Goal: Book appointment/travel/reservation

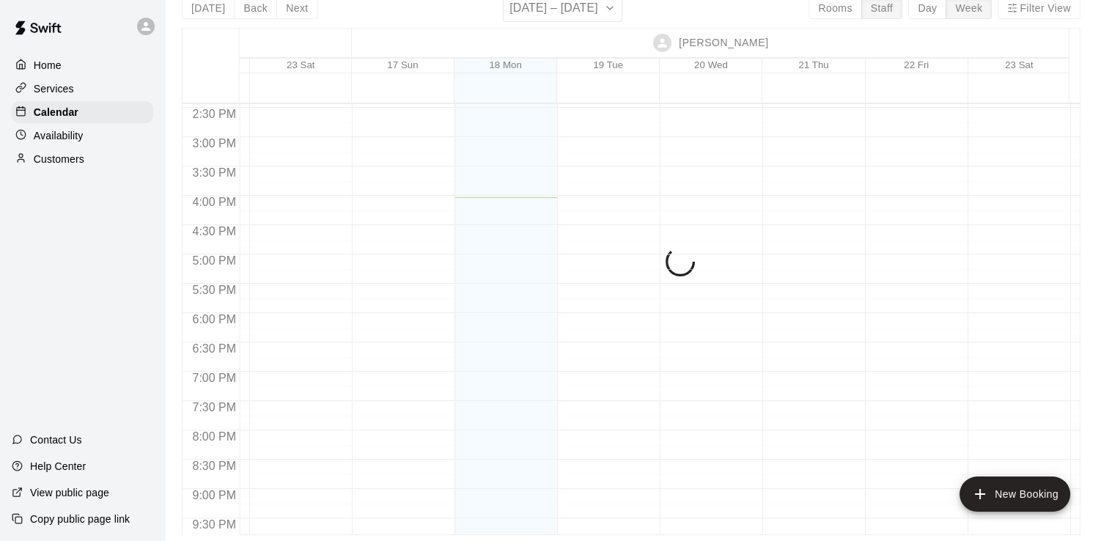
scroll to position [844, 3480]
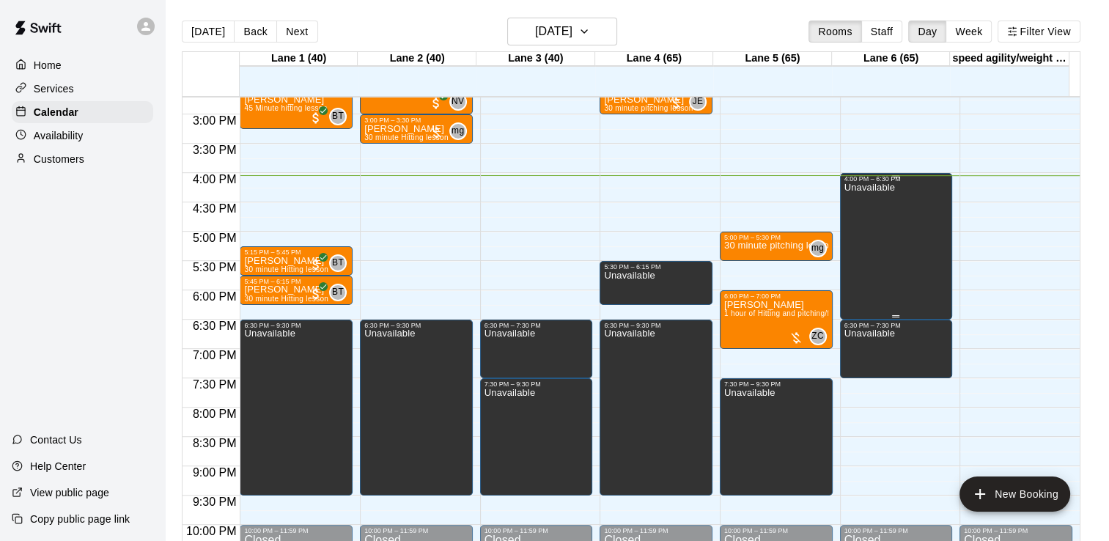
scroll to position [848, 0]
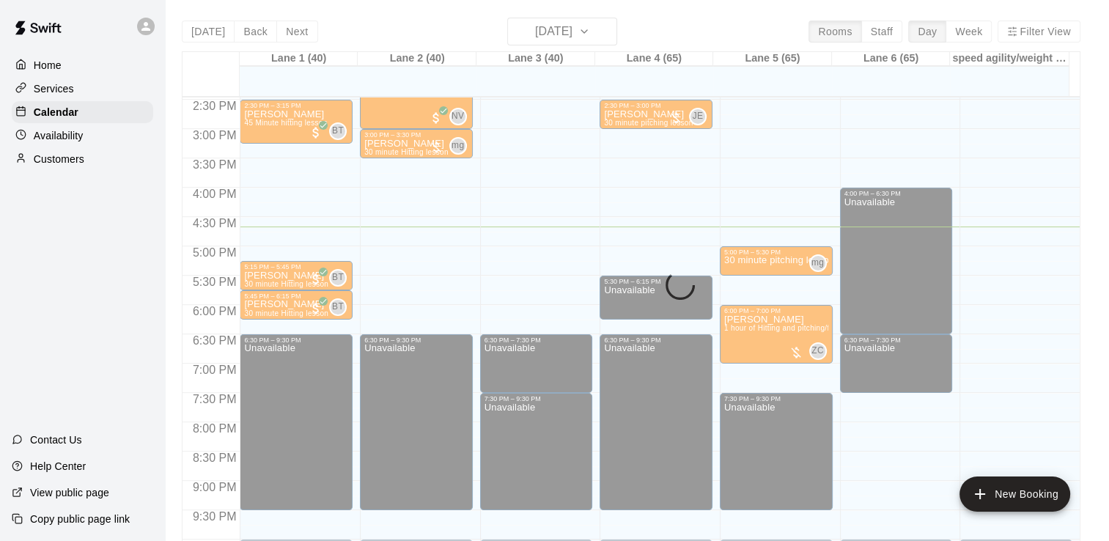
click at [722, 12] on main "Today Back Next Monday Aug 18 Rooms Staff Day Week Filter View Lane 1 (40) 18 M…" at bounding box center [637, 282] width 944 height 564
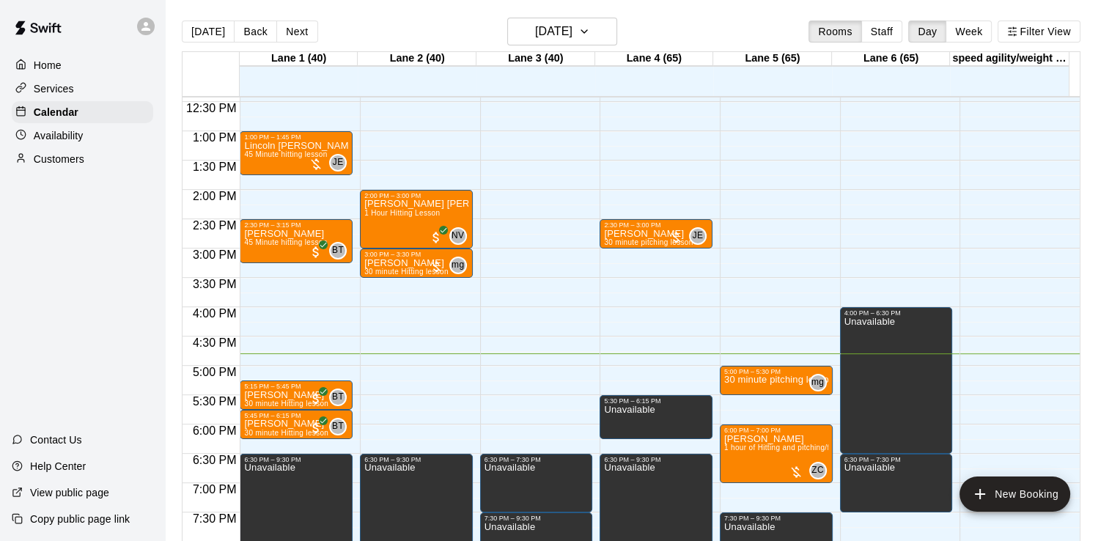
scroll to position [728, 0]
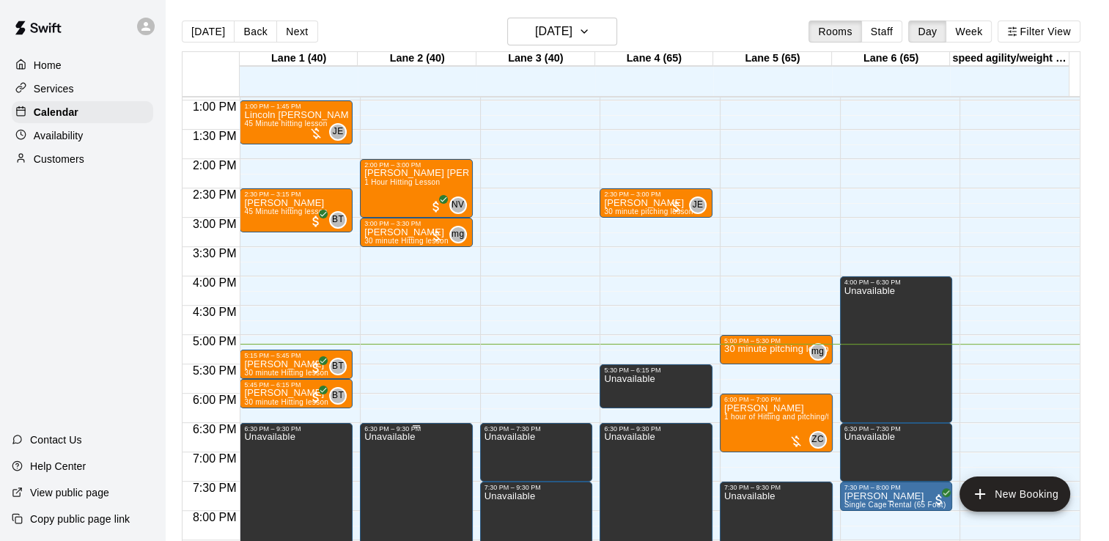
scroll to position [759, 0]
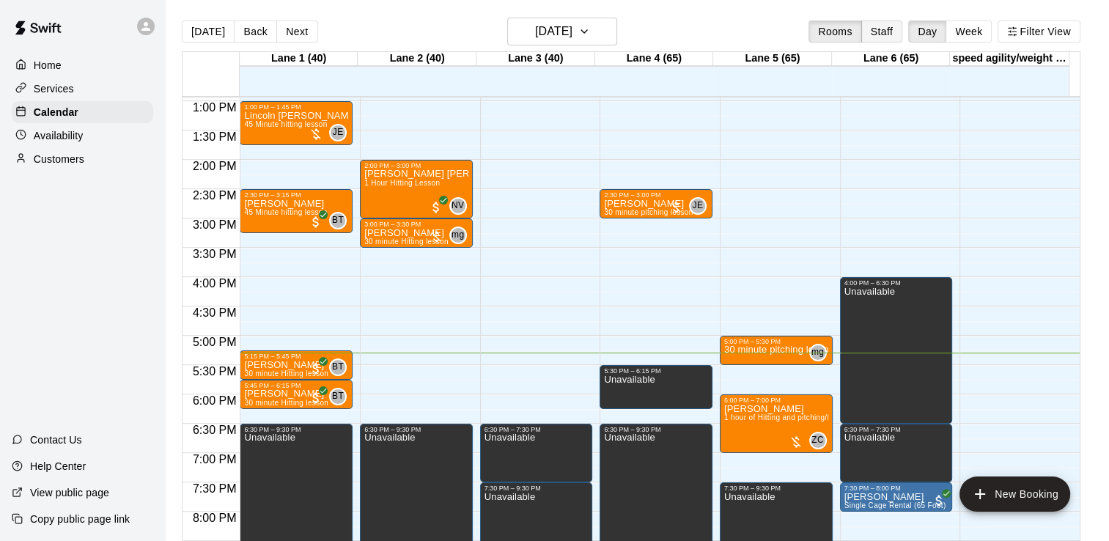
click at [880, 34] on button "Staff" at bounding box center [882, 32] width 42 height 22
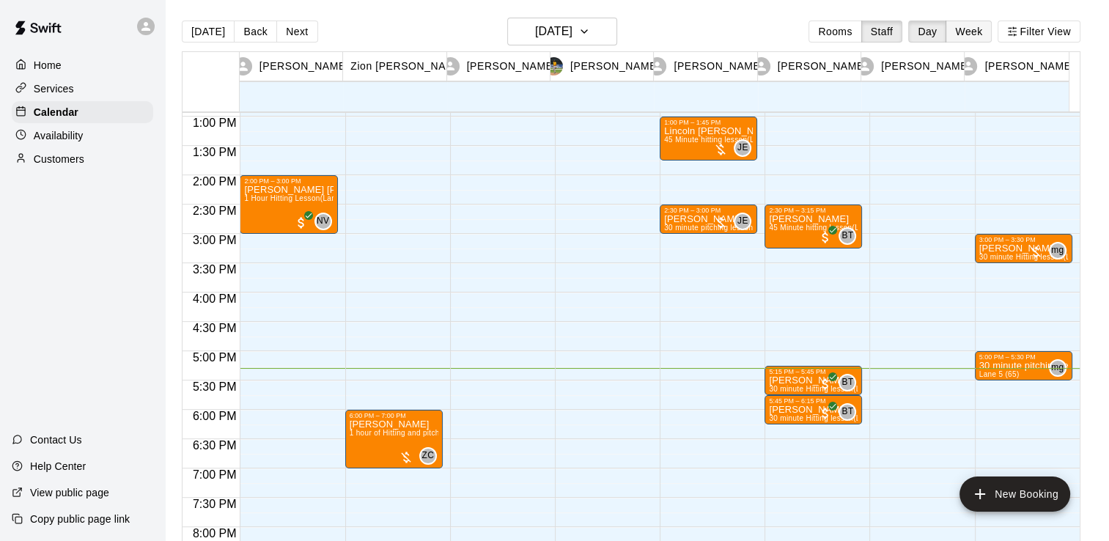
click at [985, 25] on button "Week" at bounding box center [969, 32] width 46 height 22
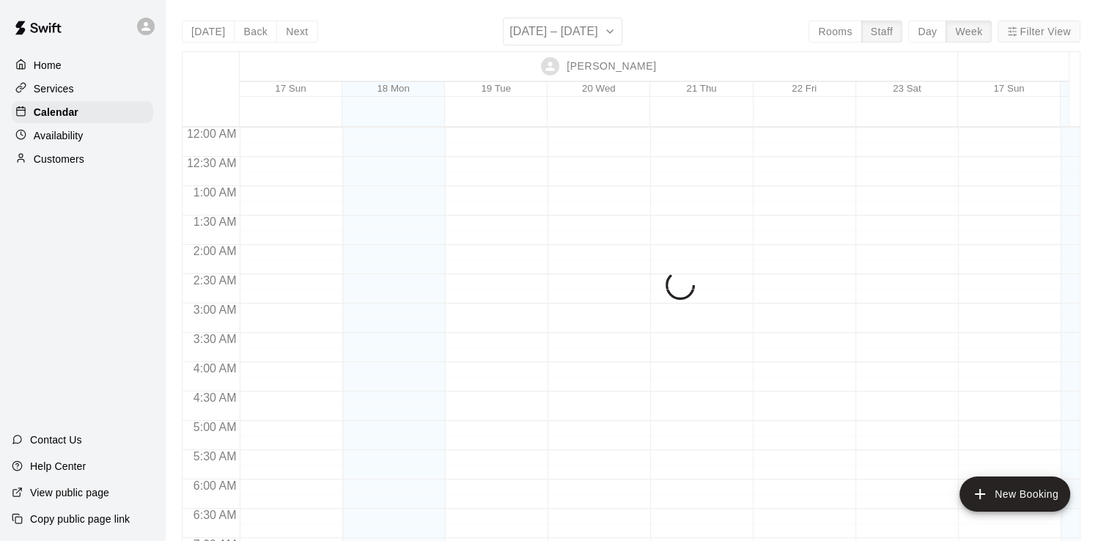
click at [1028, 26] on button "Filter View" at bounding box center [1039, 32] width 82 height 22
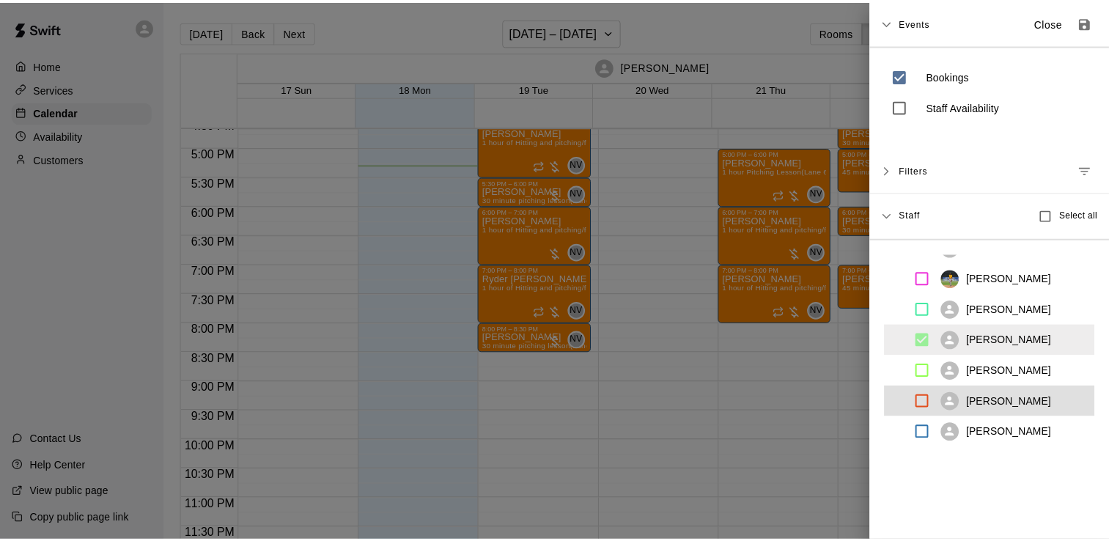
scroll to position [976, 0]
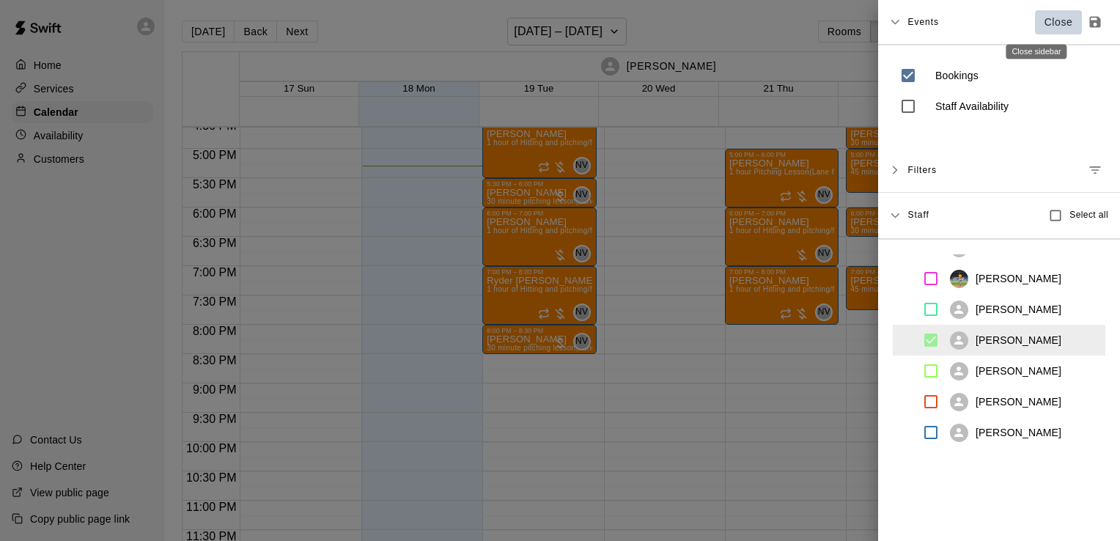
click at [1045, 22] on p "Close" at bounding box center [1059, 22] width 29 height 15
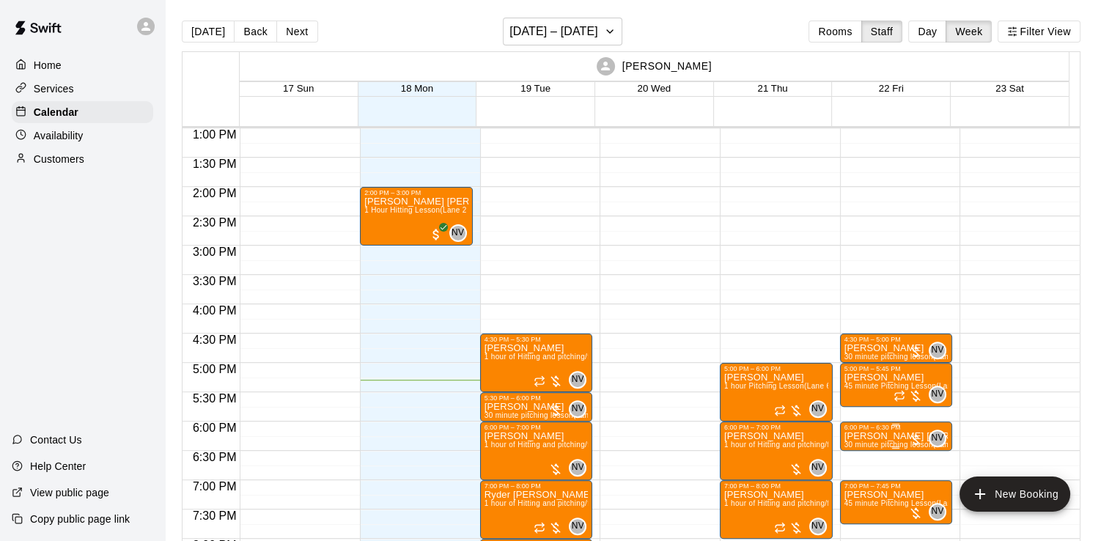
scroll to position [795, 0]
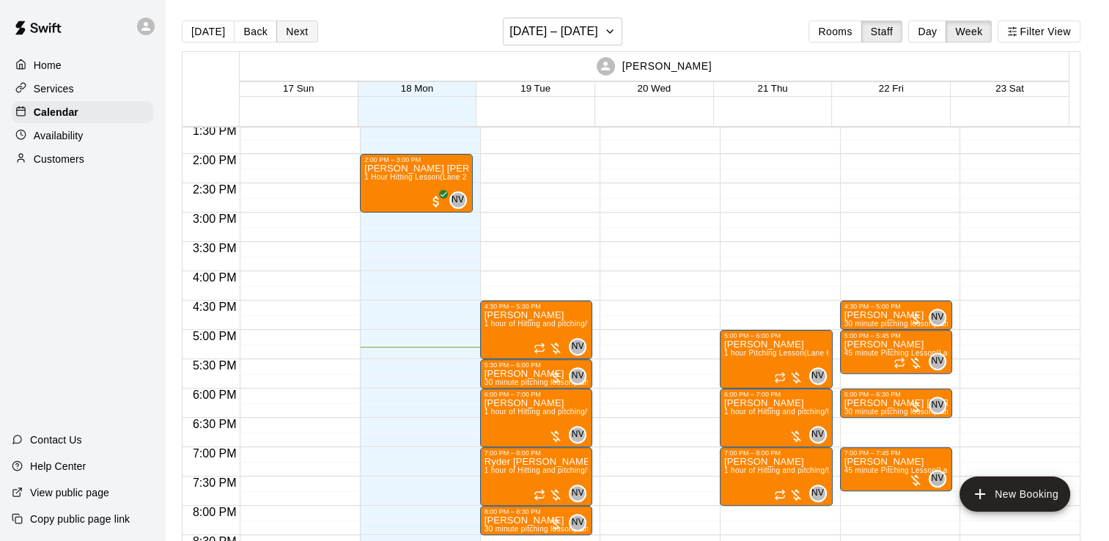
click at [303, 24] on button "Next" at bounding box center [296, 32] width 41 height 22
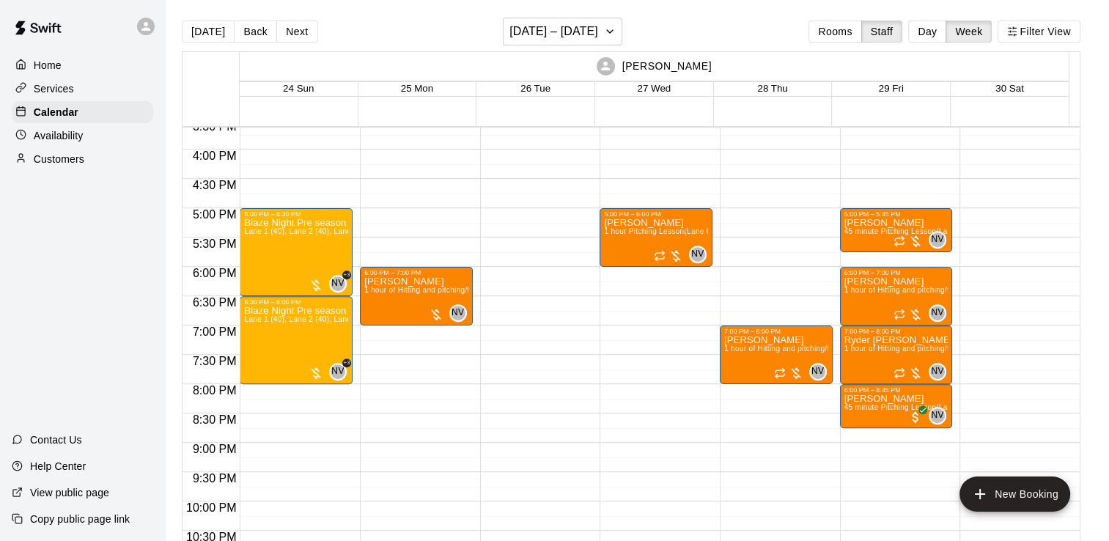
scroll to position [920, 0]
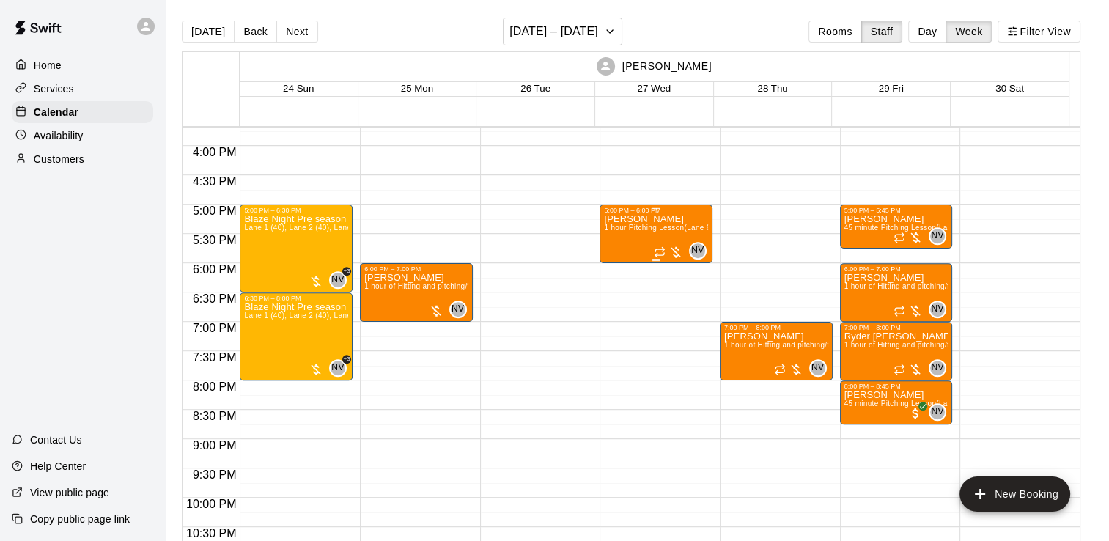
click at [619, 219] on p "[PERSON_NAME]" at bounding box center [656, 219] width 104 height 0
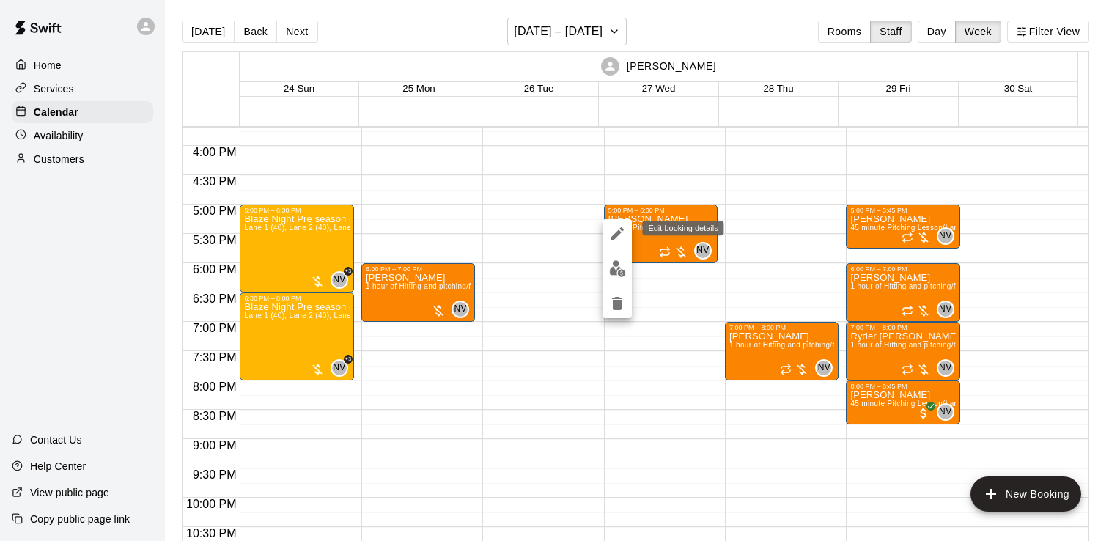
click at [622, 239] on icon "edit" at bounding box center [617, 234] width 18 height 18
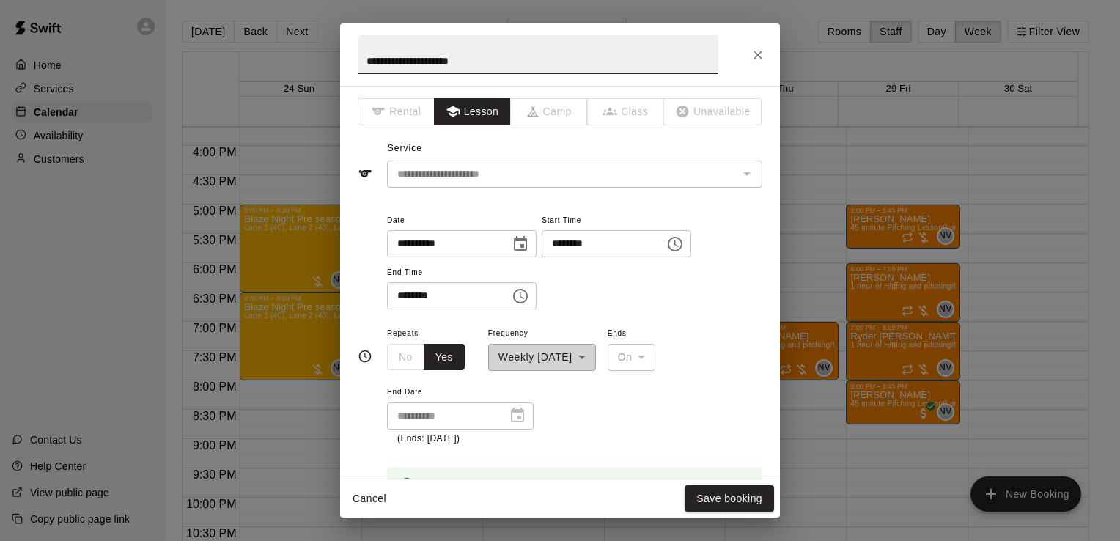
click at [529, 248] on icon "Choose date, selected date is Aug 27, 2025" at bounding box center [521, 244] width 18 height 18
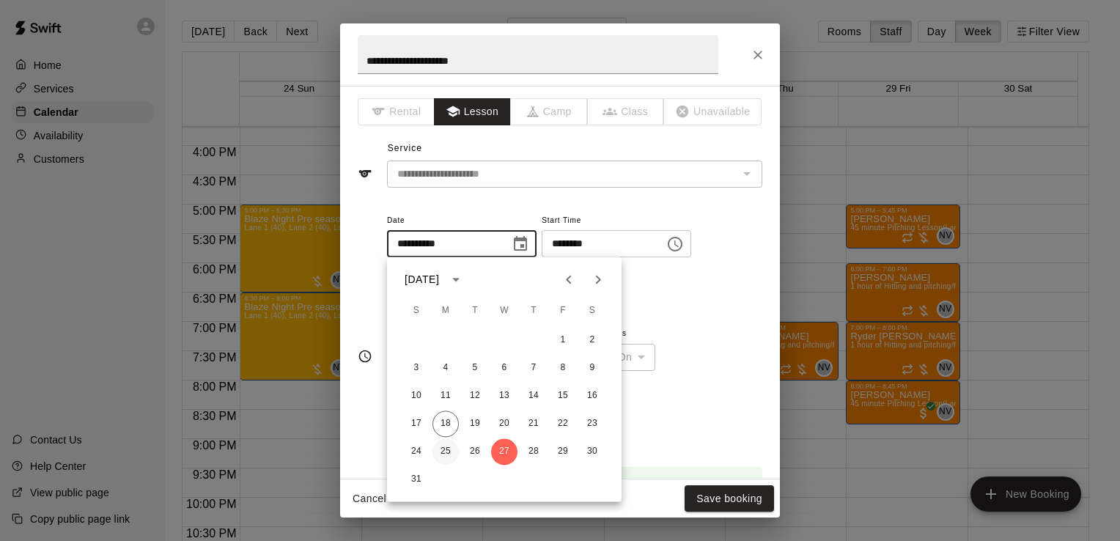
click at [440, 454] on button "25" at bounding box center [446, 451] width 26 height 26
type input "**********"
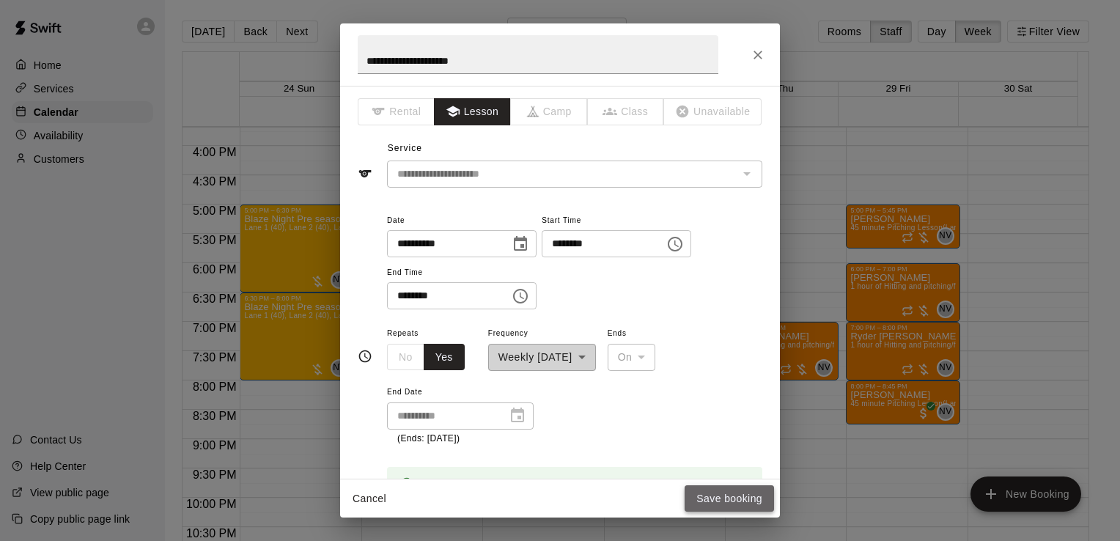
click at [705, 494] on button "Save booking" at bounding box center [729, 498] width 89 height 27
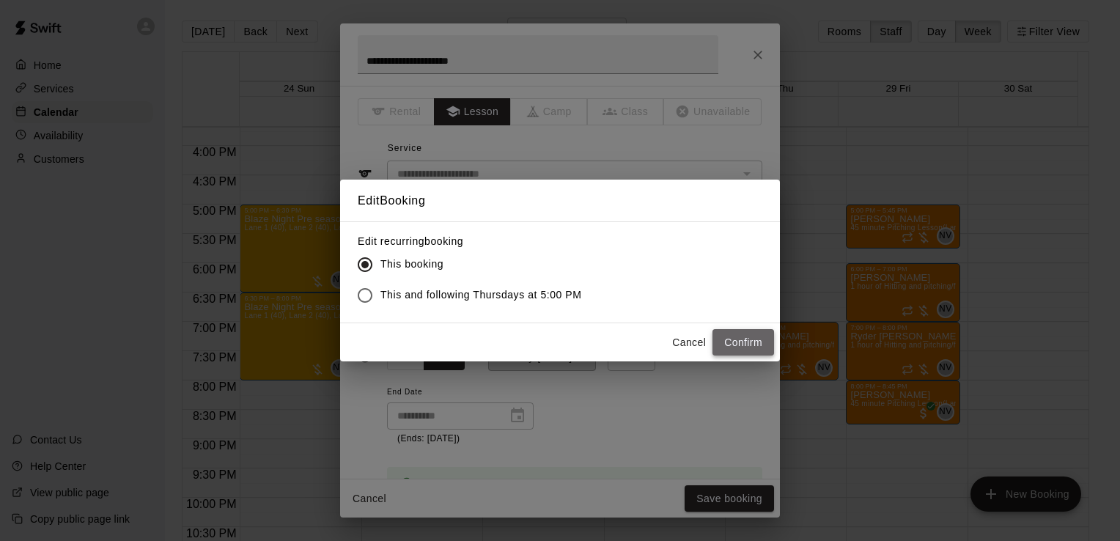
click at [747, 353] on button "Confirm" at bounding box center [744, 342] width 62 height 27
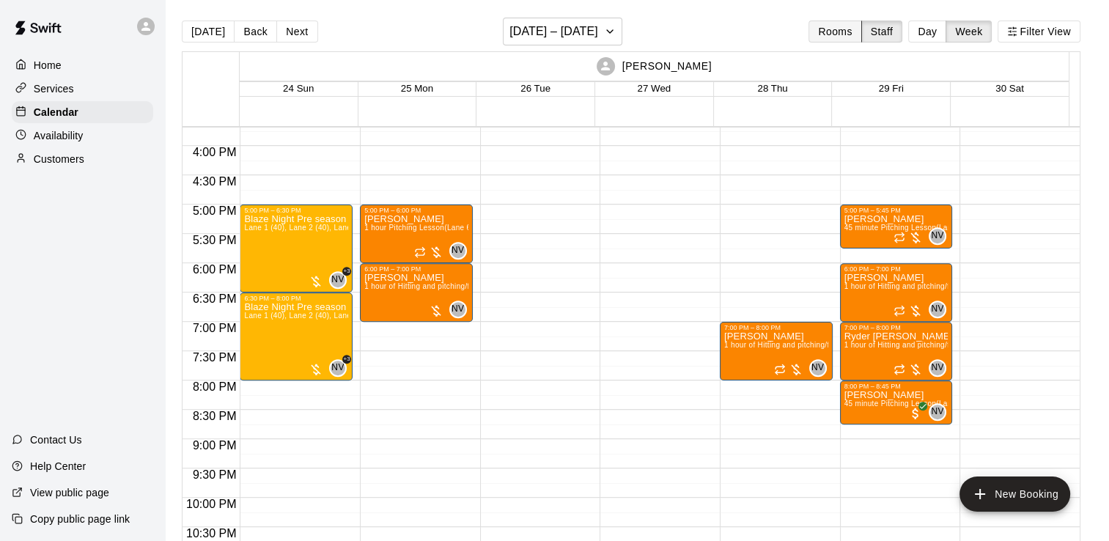
click at [834, 37] on button "Rooms" at bounding box center [835, 32] width 53 height 22
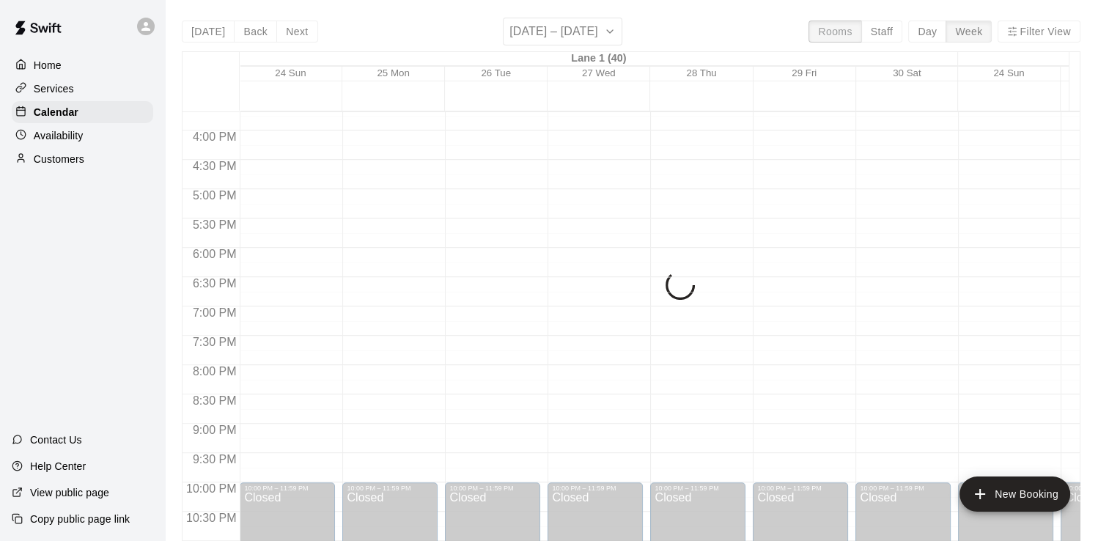
scroll to position [902, 0]
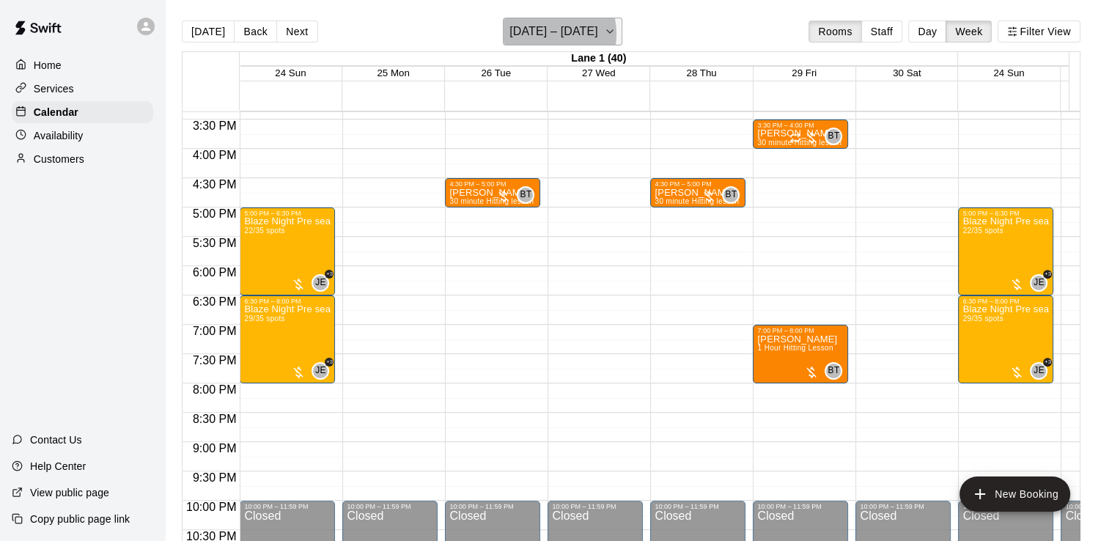
click at [548, 34] on h6 "[DATE] – [DATE]" at bounding box center [553, 31] width 89 height 21
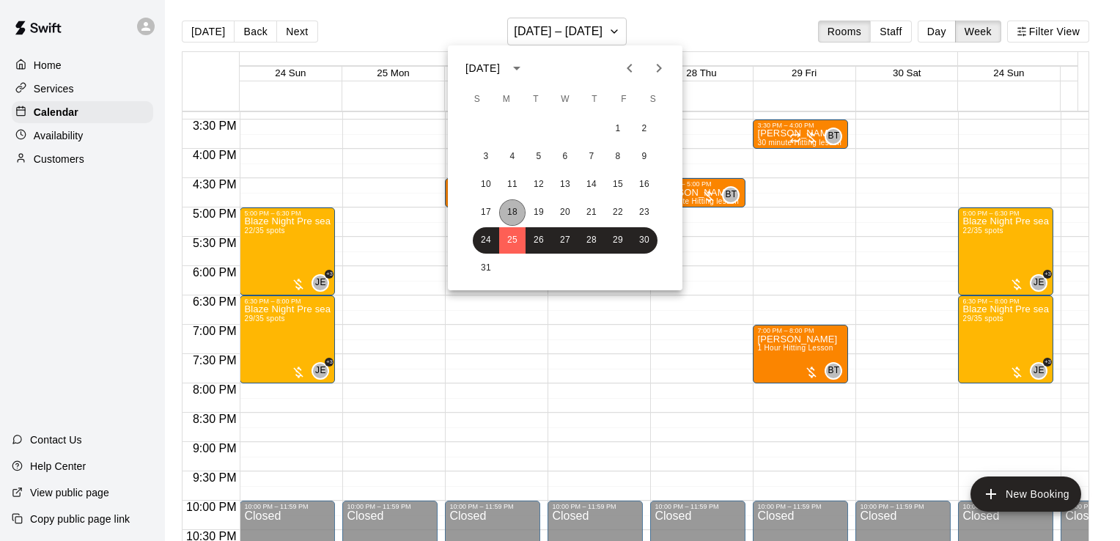
click at [517, 217] on button "18" at bounding box center [512, 212] width 26 height 26
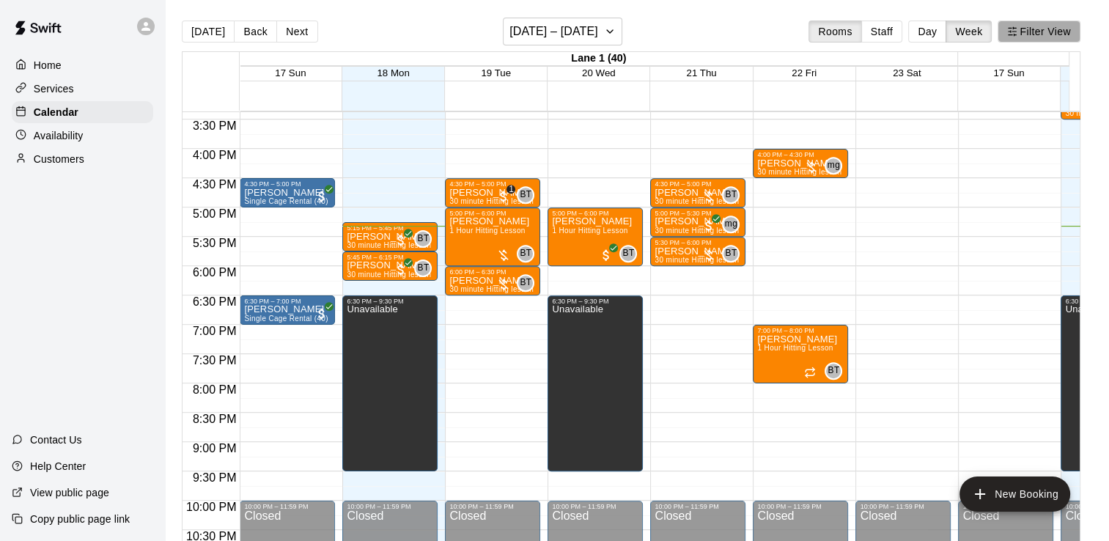
click at [1027, 31] on button "Filter View" at bounding box center [1039, 32] width 82 height 22
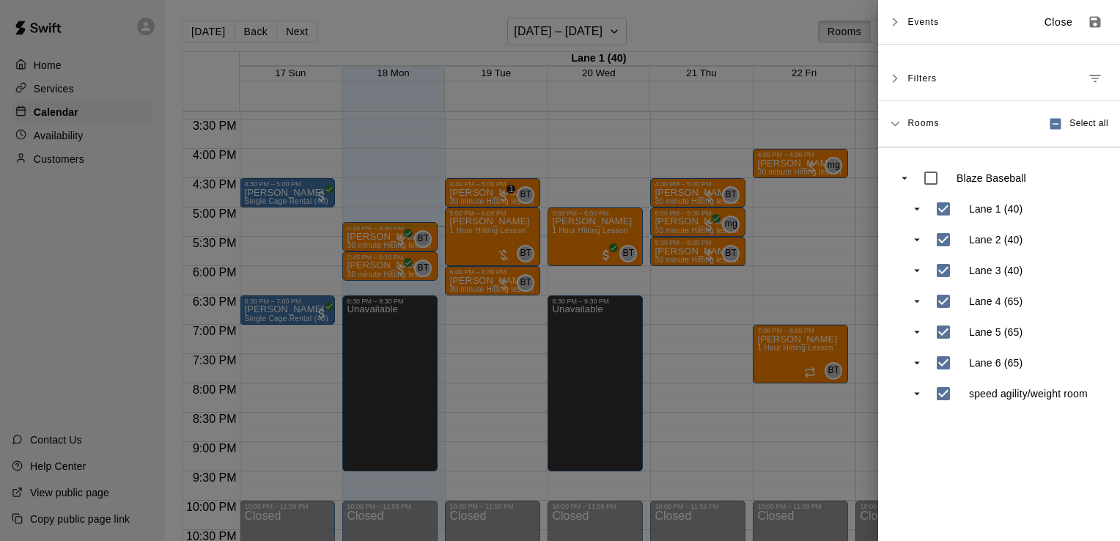
click at [924, 27] on span "Events" at bounding box center [924, 22] width 32 height 26
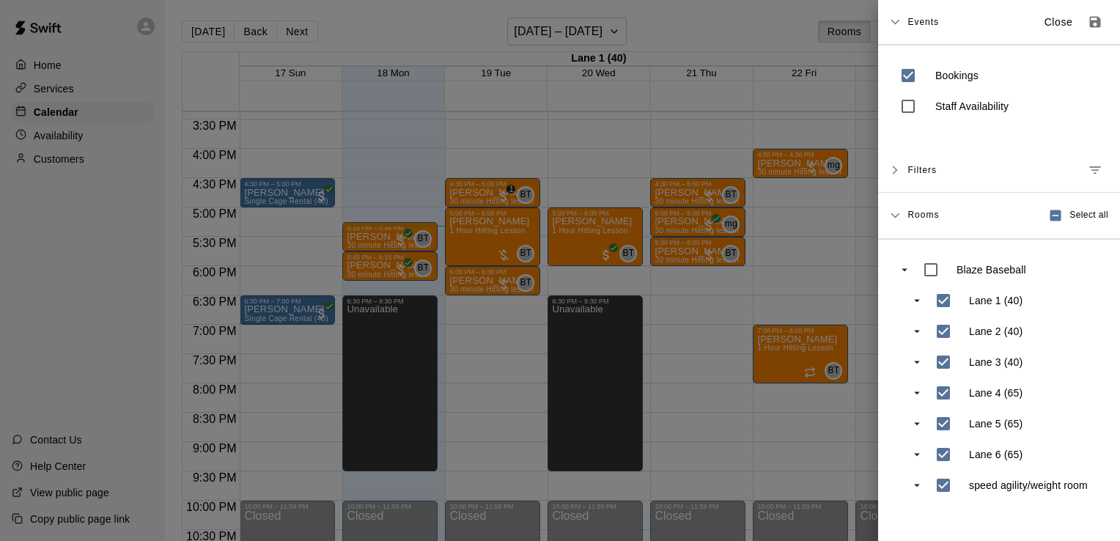
click at [782, 5] on div at bounding box center [560, 270] width 1120 height 541
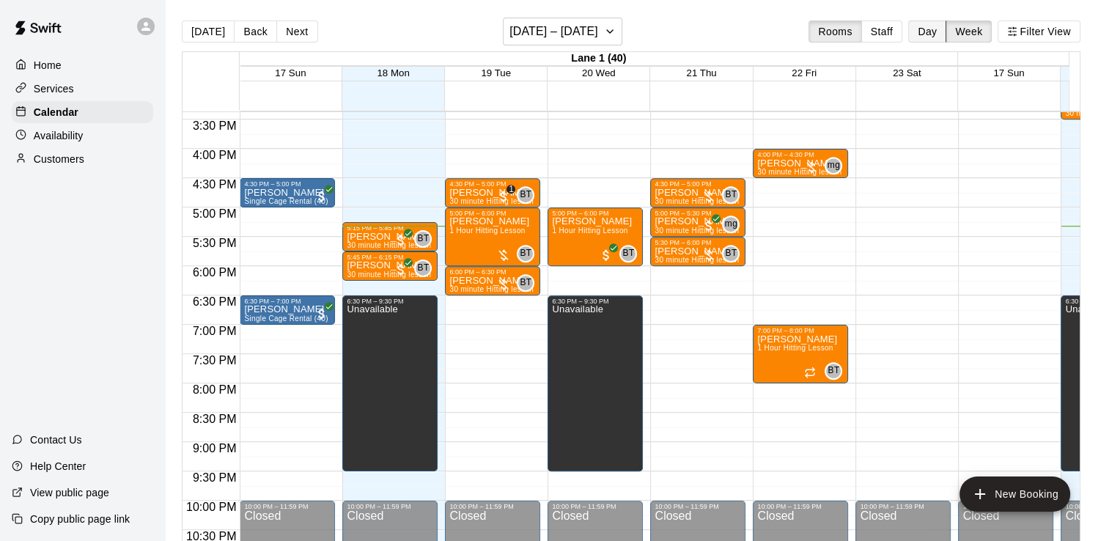
click at [933, 36] on button "Day" at bounding box center [927, 32] width 38 height 22
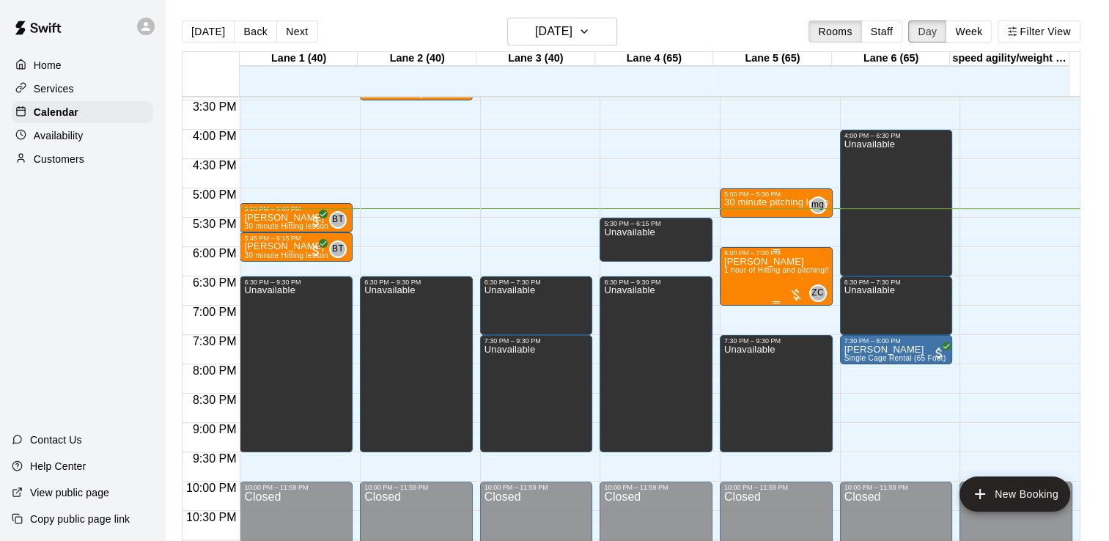
scroll to position [905, 0]
